Goal: Task Accomplishment & Management: Manage account settings

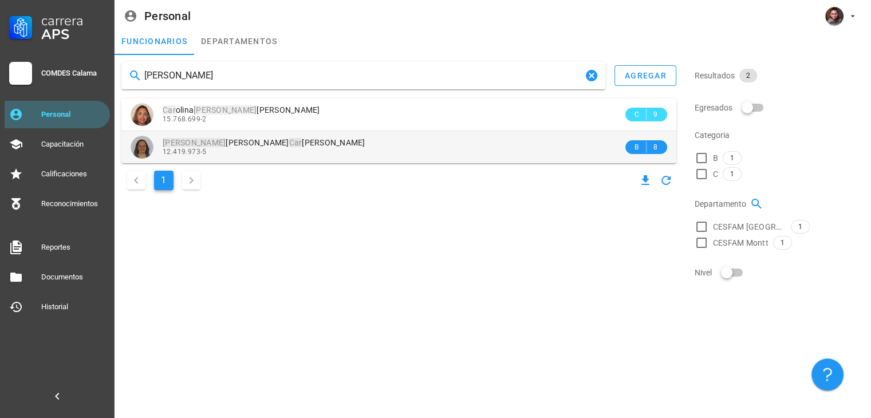
type input "[PERSON_NAME]"
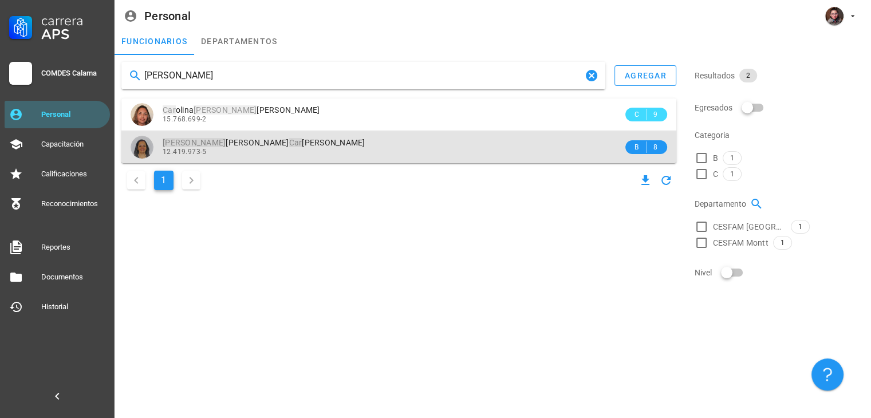
click at [337, 156] on div "12.419.973-5" at bounding box center [393, 152] width 460 height 8
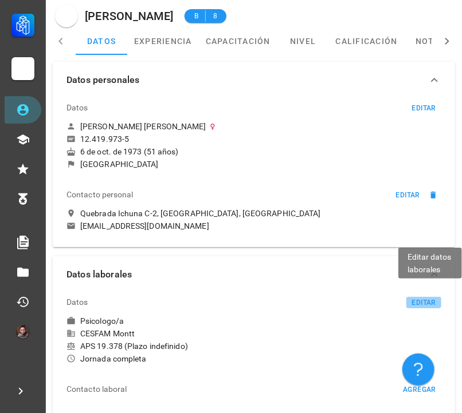
click at [421, 303] on div "editar" at bounding box center [423, 303] width 25 height 8
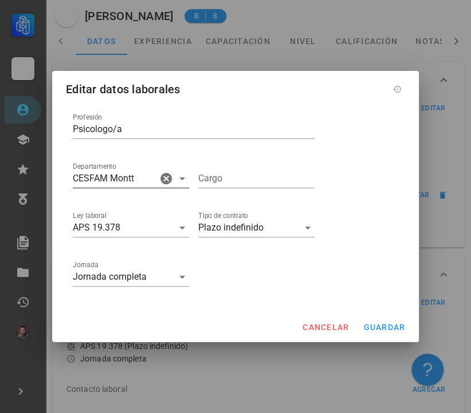
click at [133, 180] on input "CESFAM Montt" at bounding box center [115, 179] width 84 height 18
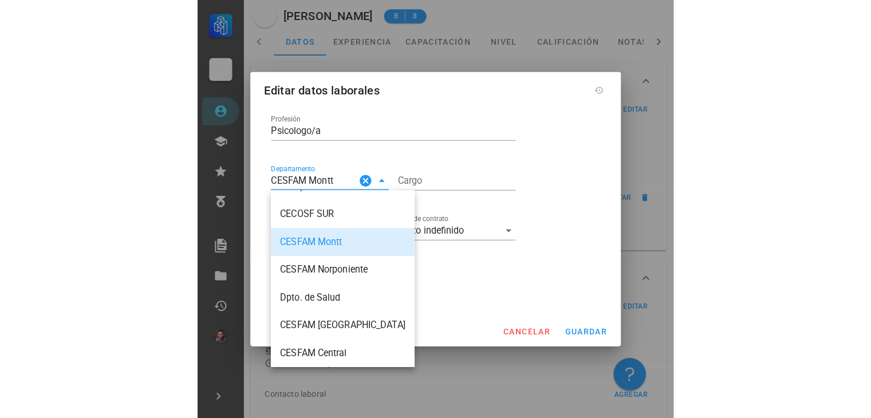
scroll to position [137, 0]
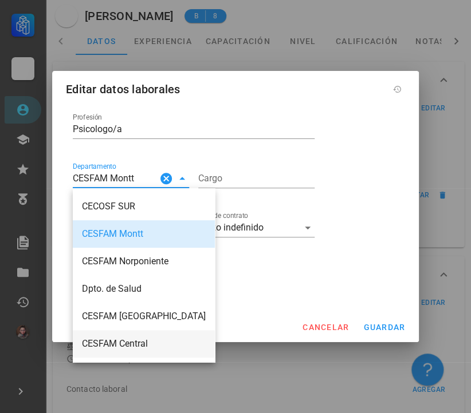
click at [128, 342] on div "CESFAM Central" at bounding box center [144, 343] width 124 height 11
type input "CESFAM Central"
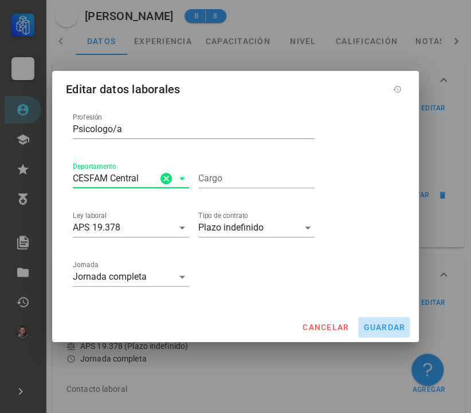
click at [384, 328] on span "guardar" at bounding box center [384, 327] width 42 height 9
